Goal: Task Accomplishment & Management: Use online tool/utility

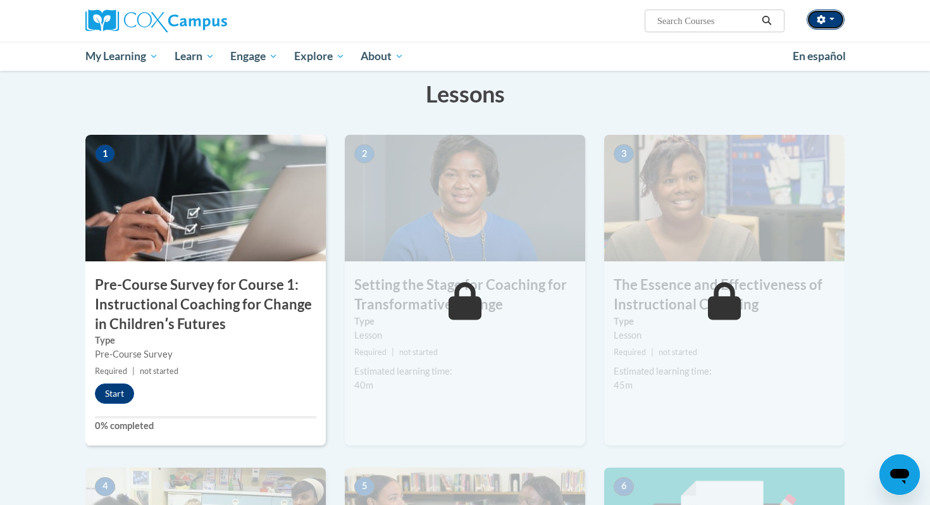
click at [825, 24] on button "button" at bounding box center [825, 19] width 38 height 20
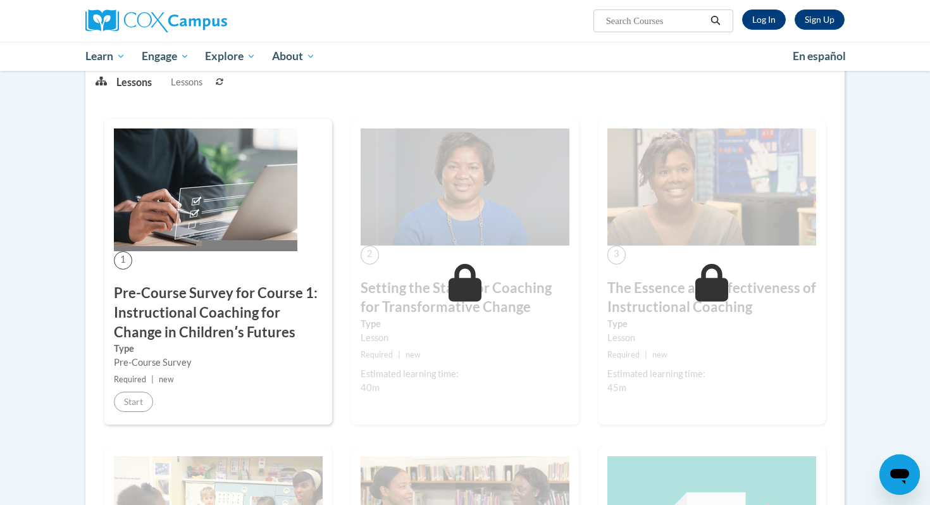
scroll to position [225, 0]
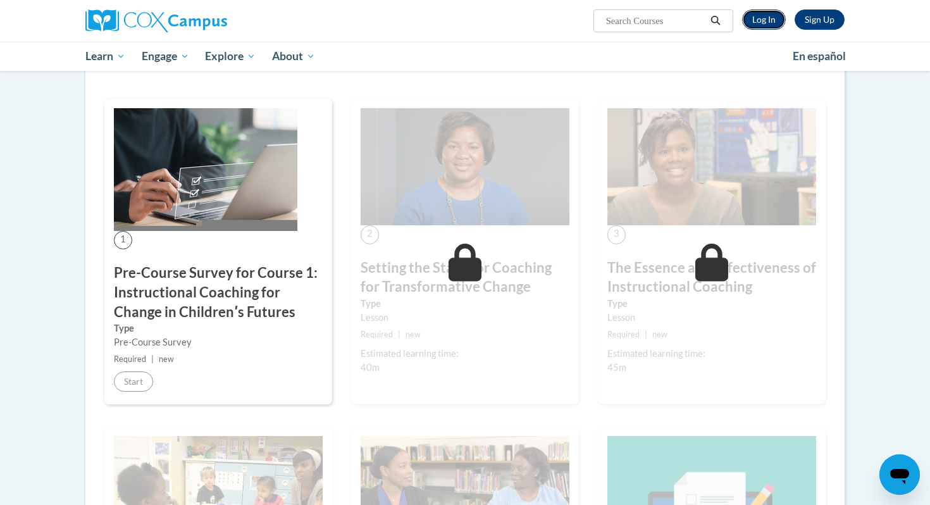
click at [763, 20] on link "Log In" at bounding box center [764, 19] width 44 height 20
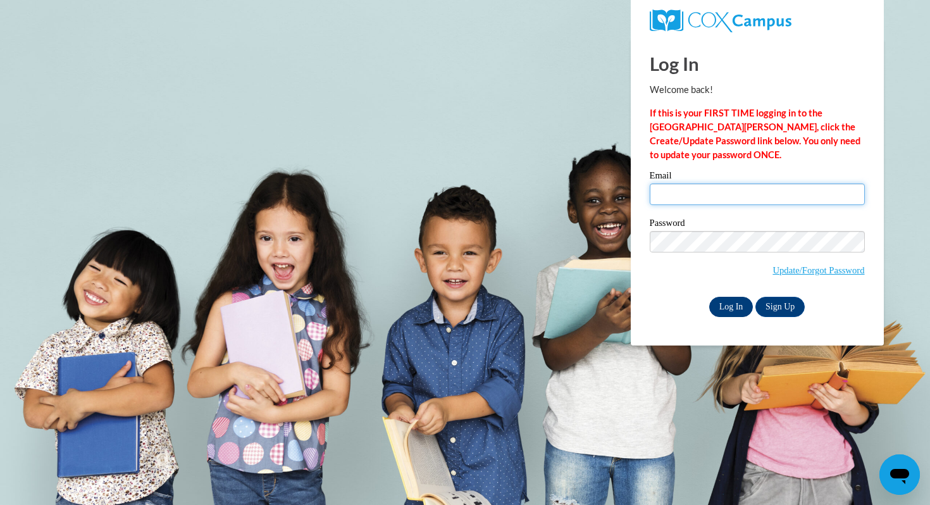
type input "cgwilson@corinth.k12.ms.us"
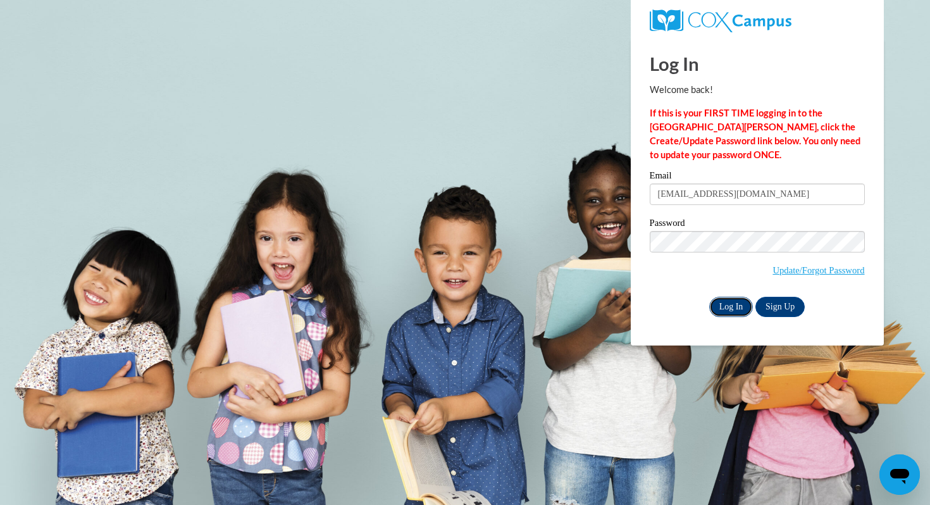
click at [736, 300] on input "Log In" at bounding box center [731, 307] width 44 height 20
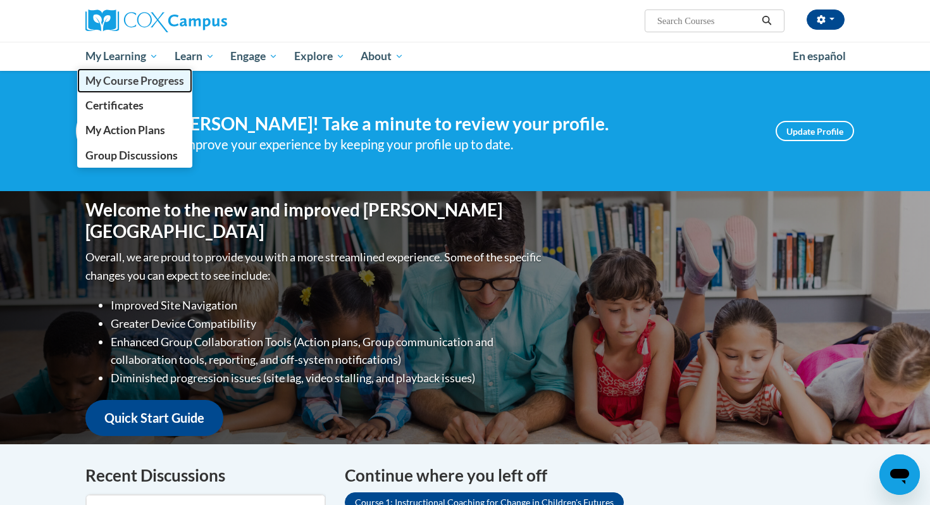
click at [119, 87] on link "My Course Progress" at bounding box center [134, 80] width 115 height 25
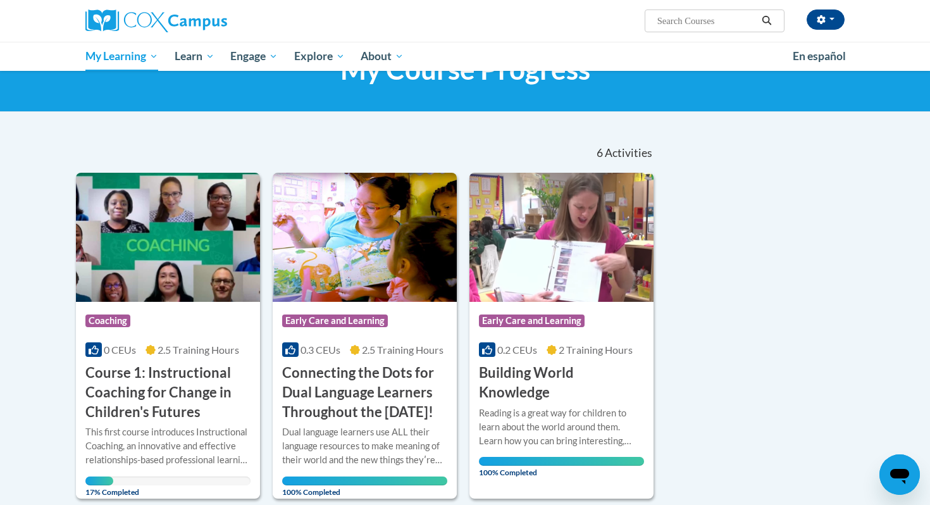
scroll to position [51, 0]
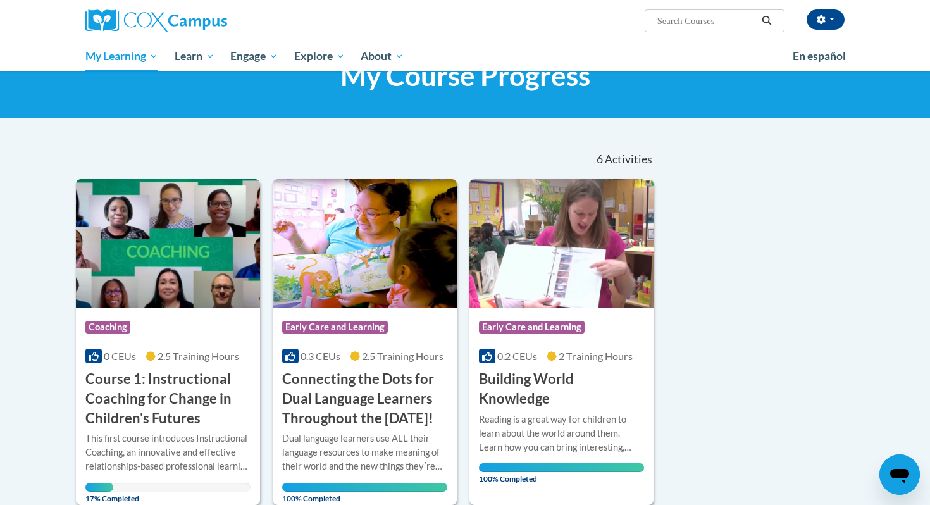
click at [176, 272] on img at bounding box center [168, 243] width 184 height 129
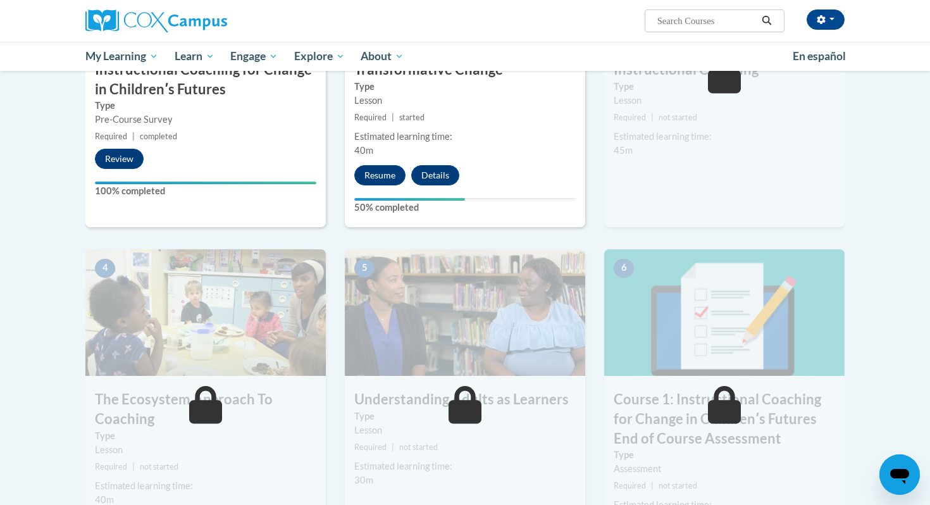
scroll to position [338, 0]
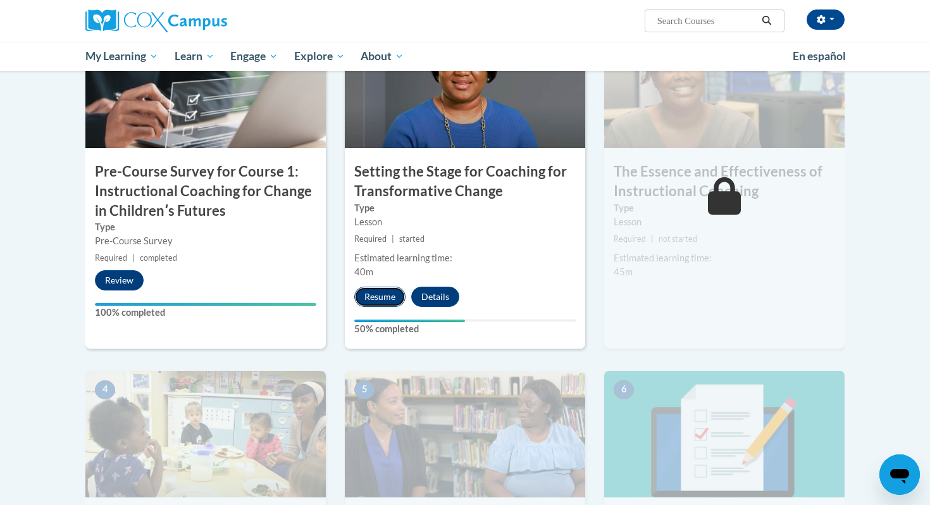
click at [383, 301] on button "Resume" at bounding box center [379, 296] width 51 height 20
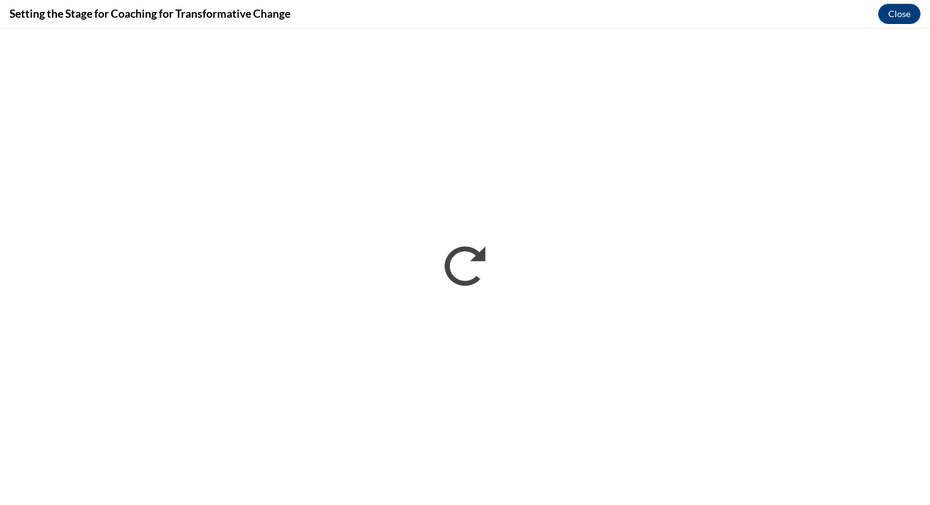
scroll to position [0, 0]
